Goal: Task Accomplishment & Management: Use online tool/utility

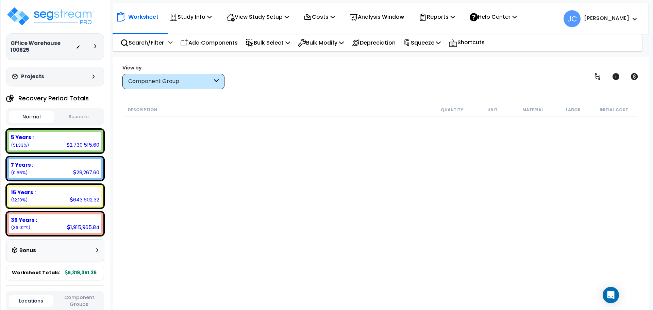
scroll to position [7354, 0]
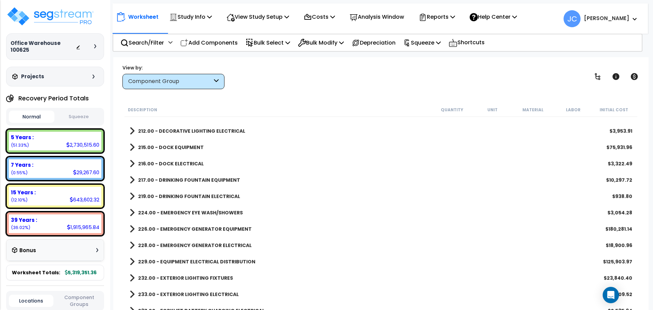
click at [615, 18] on b "[PERSON_NAME]" at bounding box center [606, 18] width 45 height 7
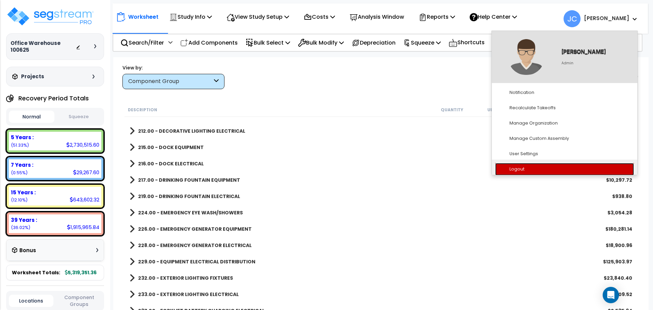
click at [535, 166] on link "Logout" at bounding box center [564, 169] width 139 height 13
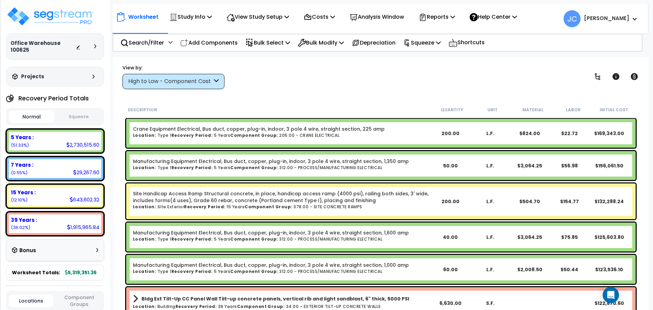
click at [192, 80] on div "High to Low - Component Cost" at bounding box center [170, 82] width 84 height 8
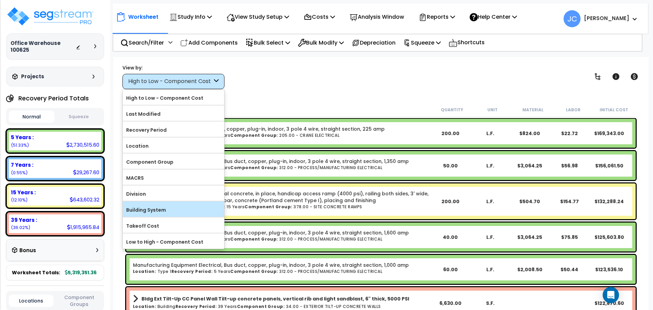
click at [173, 205] on label "Building System" at bounding box center [173, 210] width 101 height 10
click at [0, 0] on input "Building System" at bounding box center [0, 0] width 0 height 0
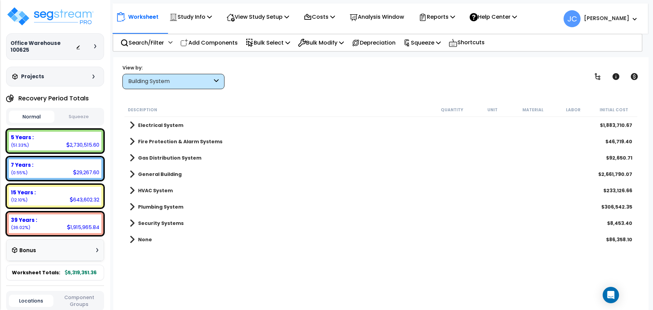
click at [184, 83] on div "Building System" at bounding box center [170, 82] width 84 height 8
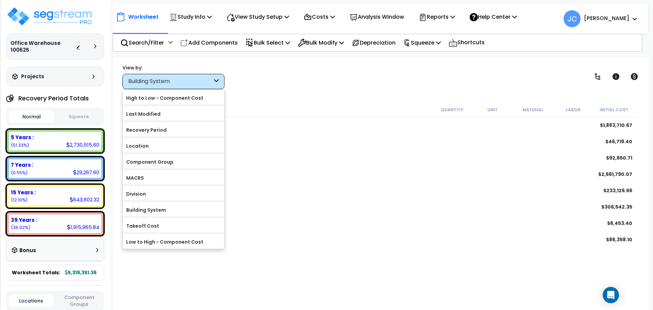
click at [170, 161] on label "Component Group" at bounding box center [173, 162] width 101 height 10
click at [0, 0] on input "Component Group" at bounding box center [0, 0] width 0 height 0
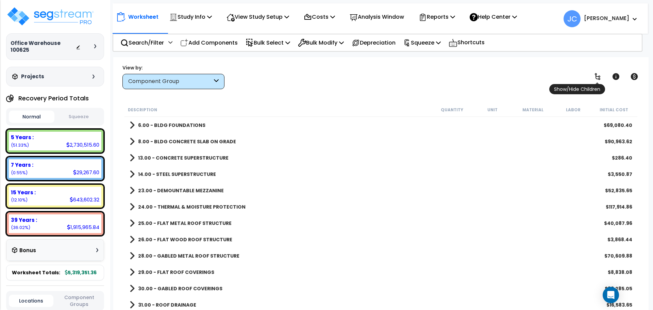
click at [597, 79] on icon at bounding box center [598, 76] width 8 height 8
click at [597, 78] on icon at bounding box center [598, 76] width 8 height 8
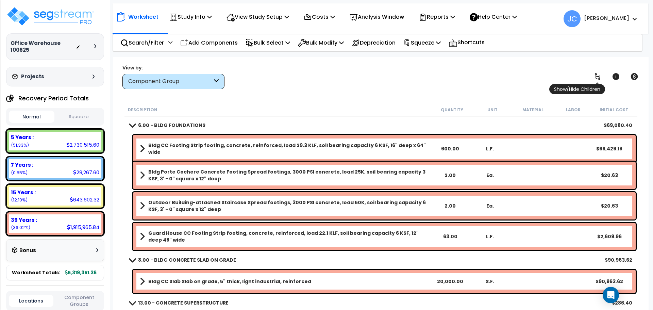
click at [598, 76] on icon at bounding box center [597, 76] width 5 height 7
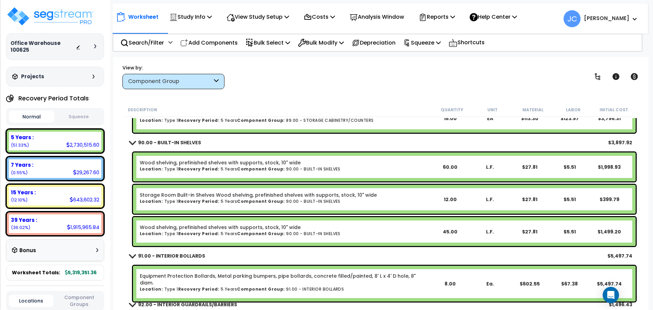
scroll to position [12710, 0]
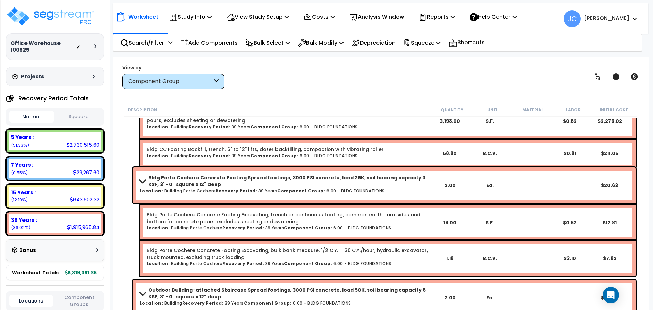
scroll to position [357, 0]
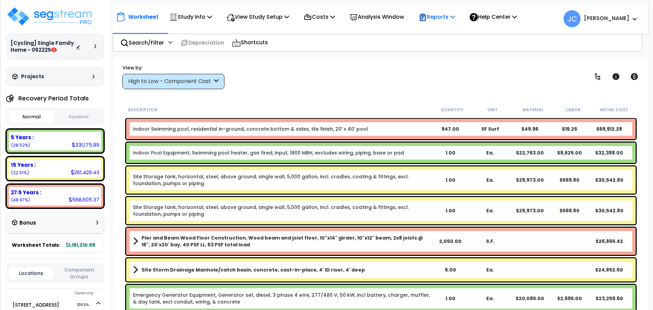
click at [446, 16] on p "Reports" at bounding box center [437, 16] width 36 height 9
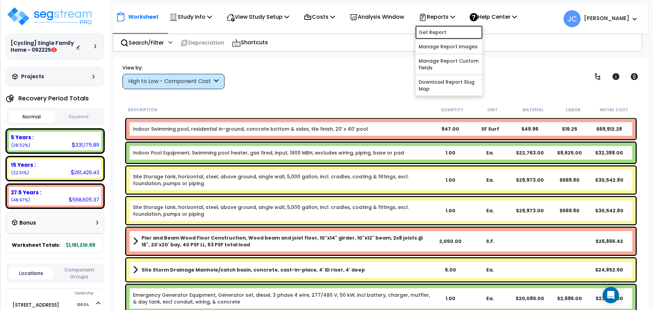
click at [441, 32] on link "Get Report" at bounding box center [449, 33] width 67 height 14
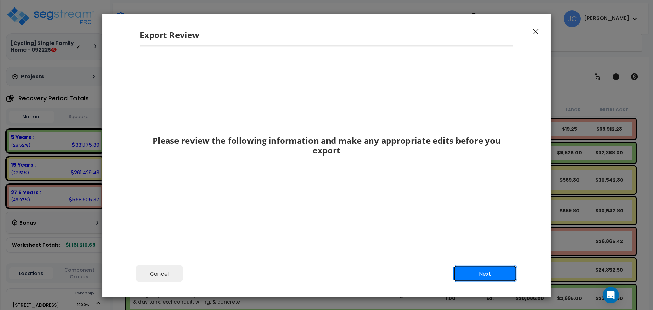
click at [468, 279] on button "Next" at bounding box center [486, 273] width 64 height 17
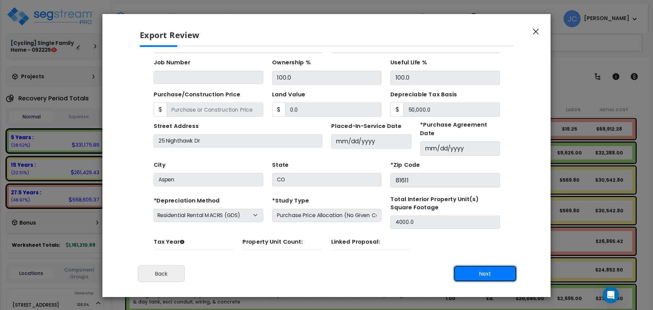
scroll to position [65, 0]
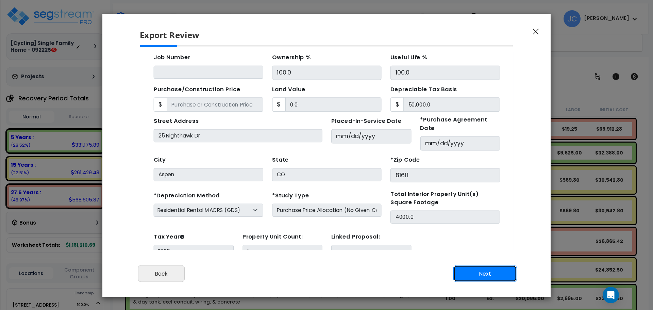
click at [471, 274] on button "Next" at bounding box center [486, 273] width 64 height 17
type input "0"
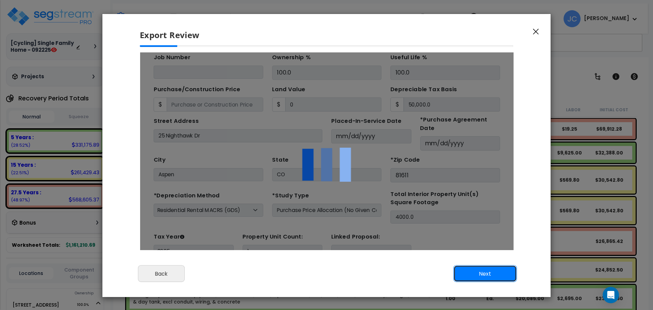
scroll to position [0, 0]
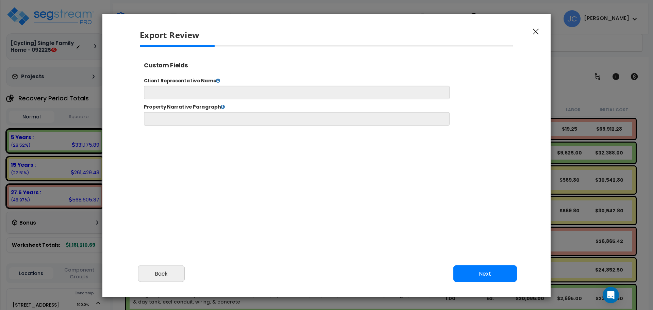
click at [491, 264] on div "Cancel Back Next Export Edit Images" at bounding box center [326, 278] width 449 height 37
select select "2025"
click at [487, 267] on button "Next" at bounding box center [486, 273] width 64 height 17
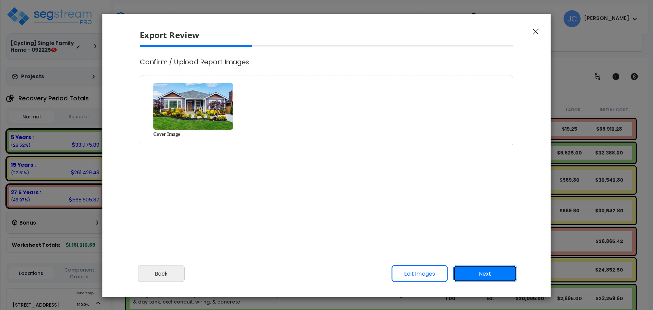
click at [486, 269] on button "Next" at bounding box center [486, 273] width 64 height 17
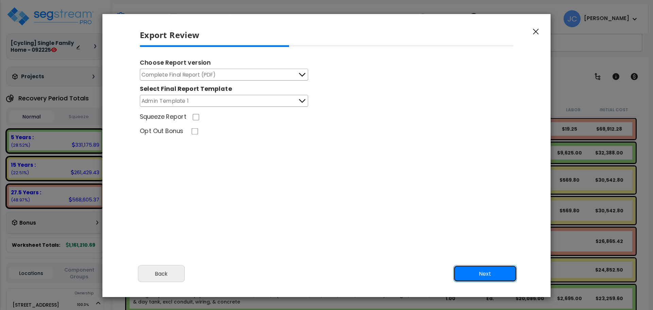
click at [474, 271] on button "Next" at bounding box center [486, 273] width 64 height 17
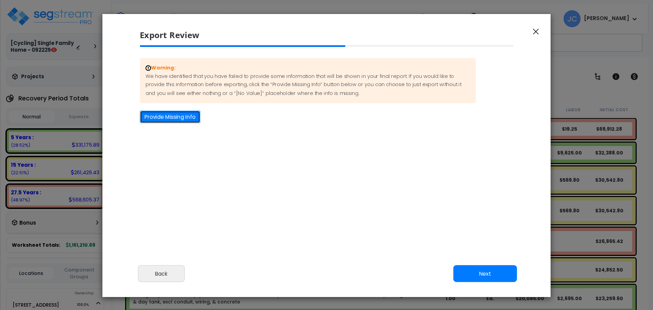
click at [179, 117] on button "Provide Missing Info" at bounding box center [170, 117] width 61 height 13
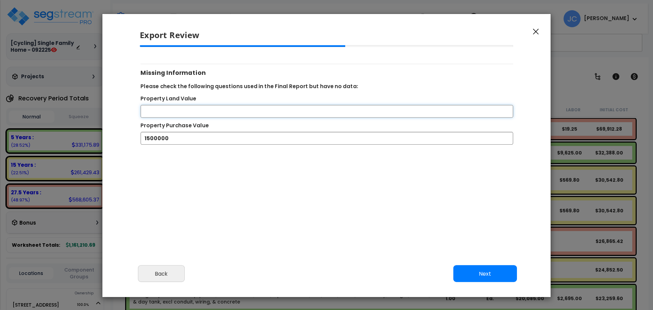
click at [222, 112] on input "Property Land Value" at bounding box center [327, 111] width 373 height 13
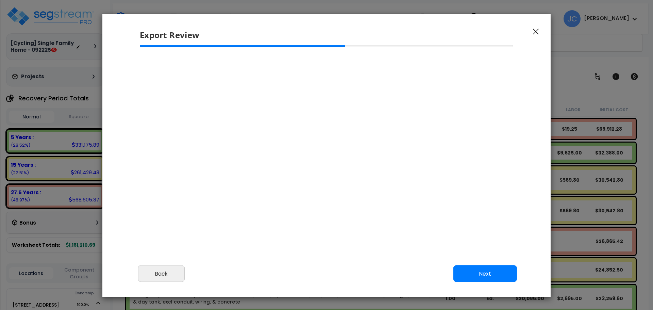
click at [494, 262] on div "Cancel Back Next Export Edit Images" at bounding box center [326, 278] width 449 height 37
click at [491, 273] on button "Next" at bounding box center [485, 274] width 64 height 17
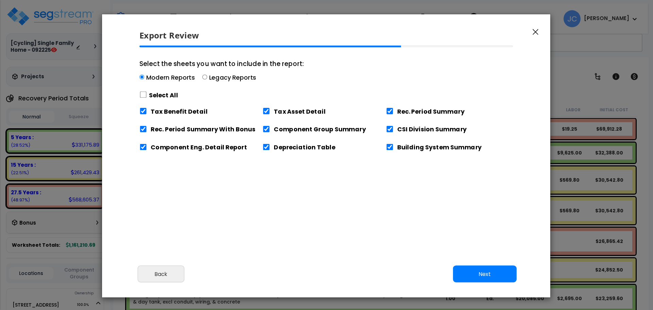
click at [164, 93] on label "Select All" at bounding box center [163, 95] width 29 height 9
click at [161, 93] on label "Select All" at bounding box center [163, 95] width 29 height 9
click at [147, 93] on input "Select the sheets you want to include in the report: Modern Reports Legacy Repo…" at bounding box center [142, 95] width 7 height 6
checkbox input "true"
click at [474, 276] on button "Next" at bounding box center [485, 274] width 64 height 17
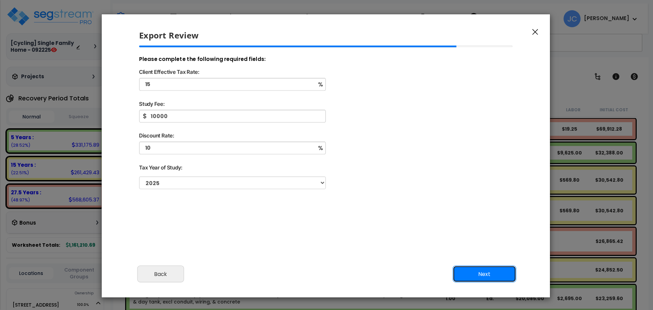
click at [482, 270] on button "Next" at bounding box center [485, 274] width 64 height 17
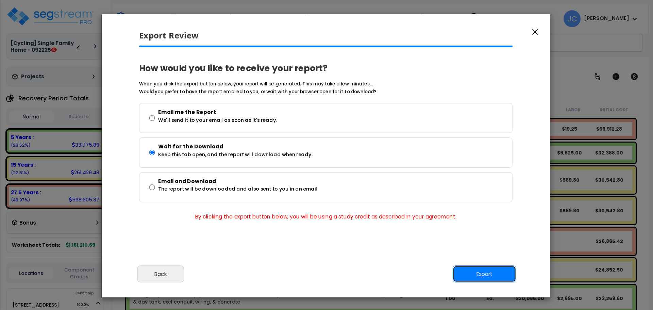
click at [482, 272] on button "Export" at bounding box center [485, 274] width 64 height 17
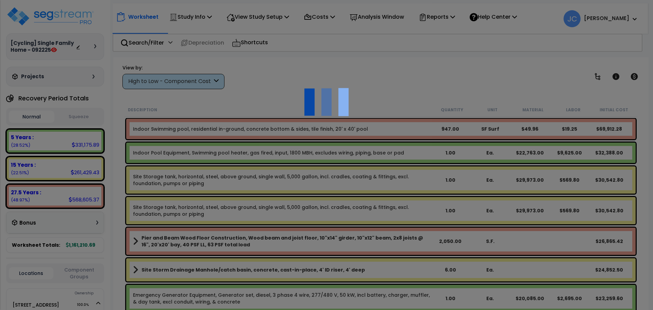
scroll to position [30, 0]
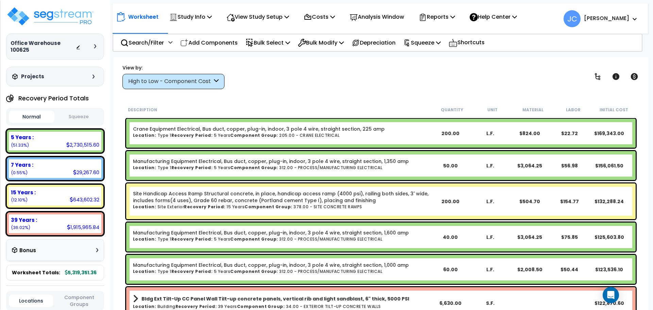
click at [615, 17] on b "[PERSON_NAME]" at bounding box center [606, 18] width 45 height 7
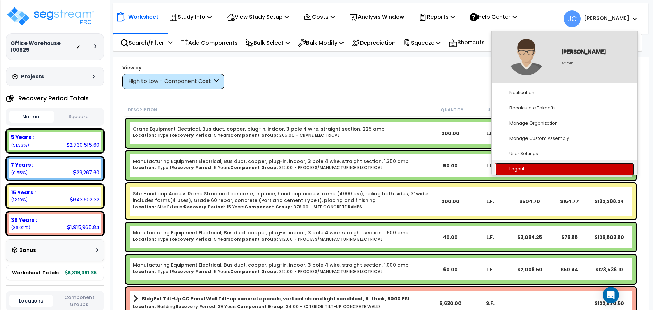
click at [519, 171] on link "Logout" at bounding box center [564, 169] width 139 height 13
